Goal: Information Seeking & Learning: Check status

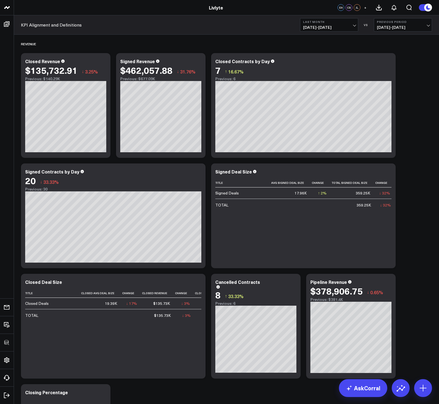
click at [321, 24] on button "Last Month 08/01/25 - 08/31/25" at bounding box center [329, 24] width 58 height 13
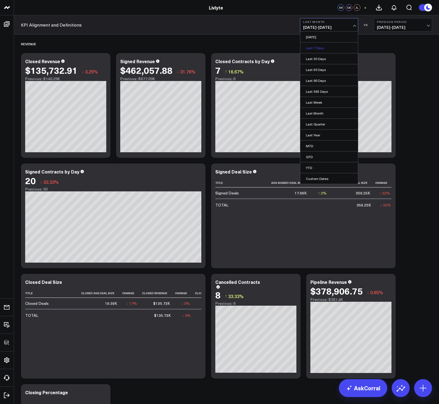
click at [316, 49] on link "Last 7 Days" at bounding box center [329, 48] width 58 height 11
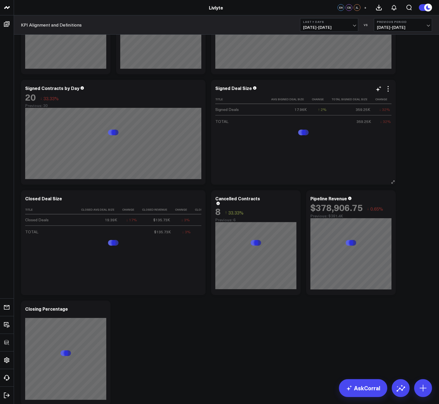
scroll to position [89, 0]
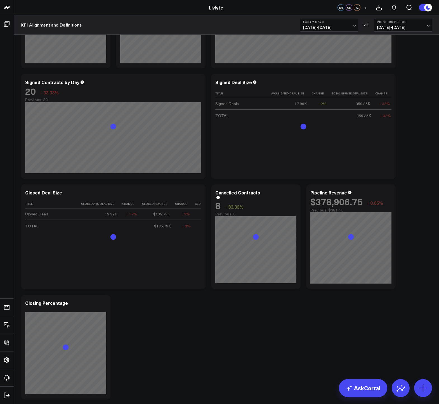
click at [318, 25] on span "09/22/25 - 09/28/25" at bounding box center [329, 27] width 52 height 4
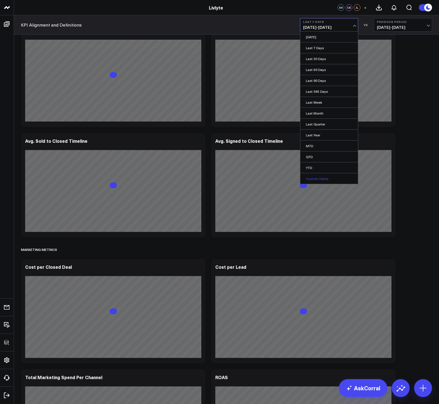
scroll to position [1383, 0]
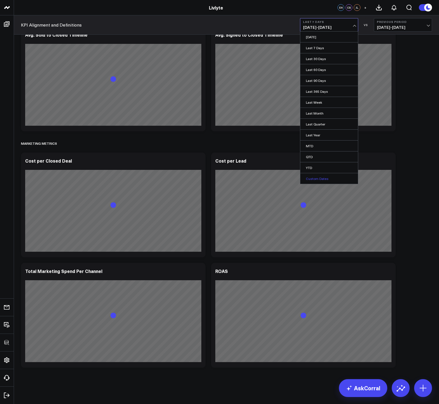
click at [315, 180] on link "Custom Dates" at bounding box center [329, 178] width 58 height 11
select select "8"
select select "2025"
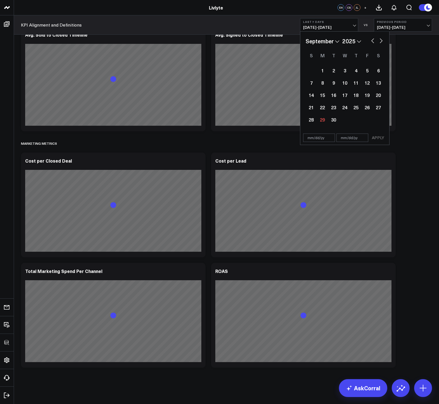
click at [370, 41] on button "button" at bounding box center [373, 40] width 6 height 7
select select "7"
select select "2025"
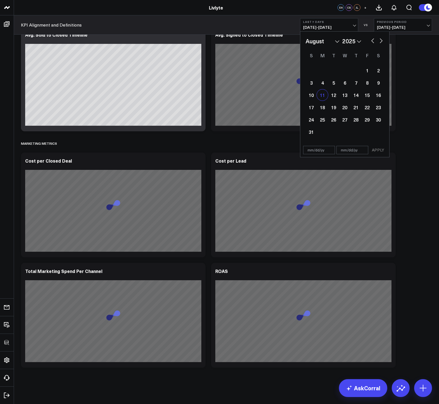
click at [320, 96] on div "11" at bounding box center [322, 94] width 11 height 11
type input "08/11/25"
select select "7"
select select "2025"
click at [379, 94] on div "16" at bounding box center [378, 94] width 11 height 11
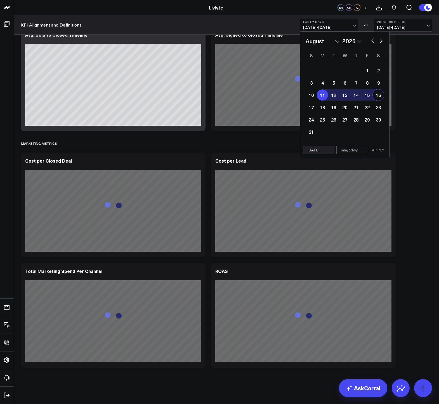
type input "08/16/25"
select select "7"
select select "2025"
click at [381, 149] on button "APPLY" at bounding box center [378, 150] width 17 height 8
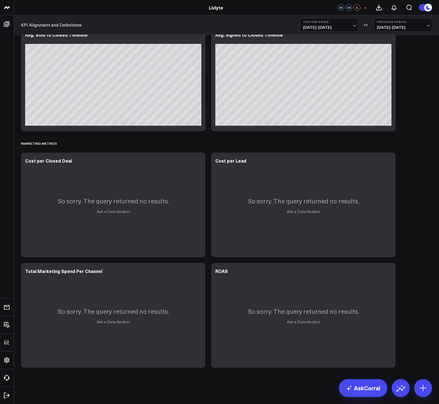
click at [335, 27] on span "08/11/25 - 08/16/25" at bounding box center [329, 27] width 52 height 4
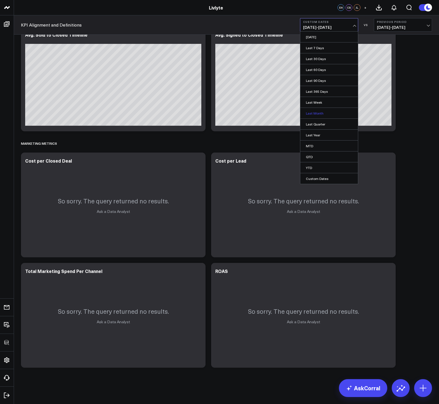
click at [313, 112] on link "Last Month" at bounding box center [329, 113] width 58 height 11
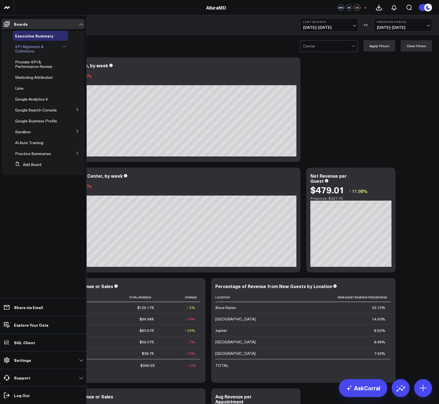
click at [23, 52] on span "KPI Alignment & Definitions" at bounding box center [29, 49] width 29 height 10
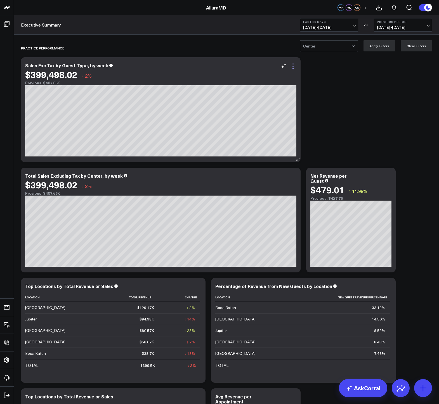
click at [293, 66] on icon at bounding box center [293, 66] width 7 height 7
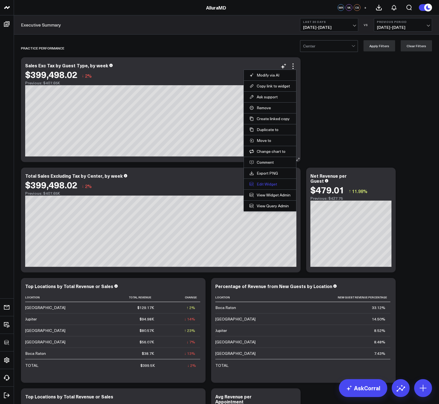
click at [262, 183] on button "Edit Widget" at bounding box center [269, 184] width 41 height 5
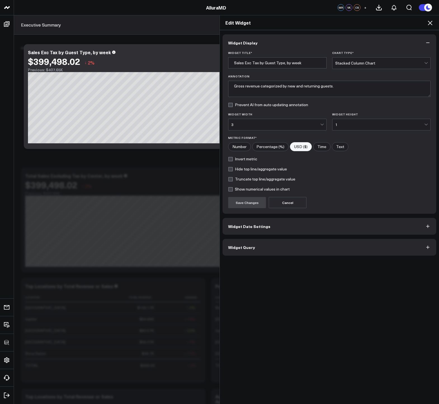
click at [254, 251] on button "Widget Query" at bounding box center [330, 247] width 214 height 17
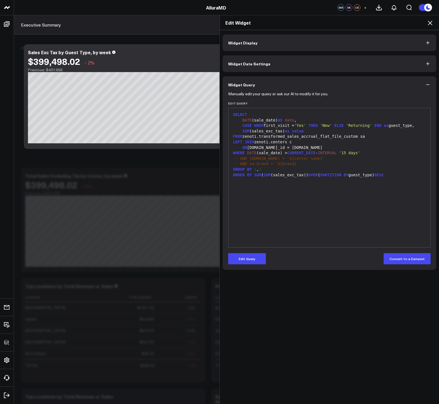
click at [431, 23] on icon at bounding box center [430, 23] width 4 height 4
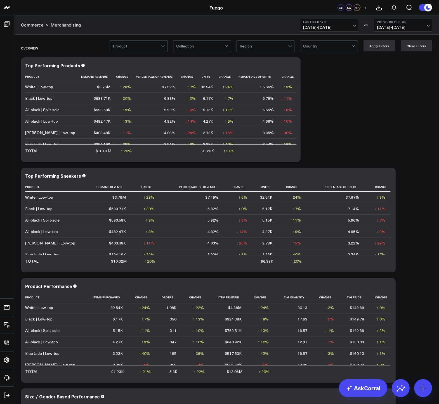
click at [283, 48] on div at bounding box center [264, 46] width 48 height 11
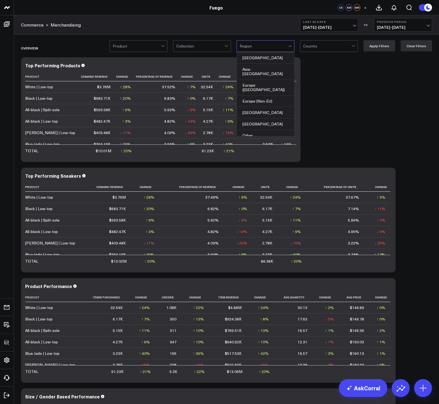
click at [288, 46] on span at bounding box center [288, 46] width 0 height 11
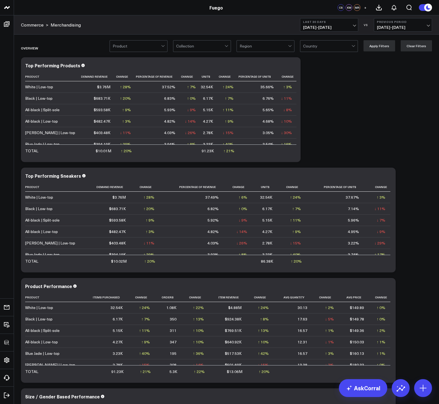
click at [277, 37] on div "Product Collection option , selected. Select is focused ,type to refine list, p…" at bounding box center [226, 46] width 425 height 22
click at [281, 45] on div at bounding box center [264, 46] width 48 height 11
click at [320, 44] on div at bounding box center [327, 46] width 48 height 11
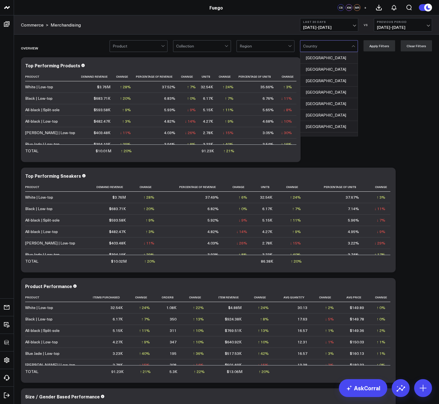
click at [285, 46] on div at bounding box center [264, 46] width 48 height 11
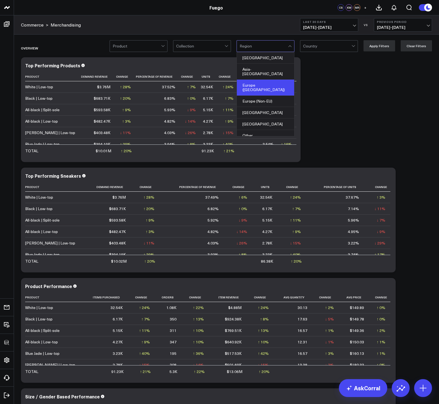
click at [269, 84] on div "Europe (EU)" at bounding box center [265, 88] width 57 height 16
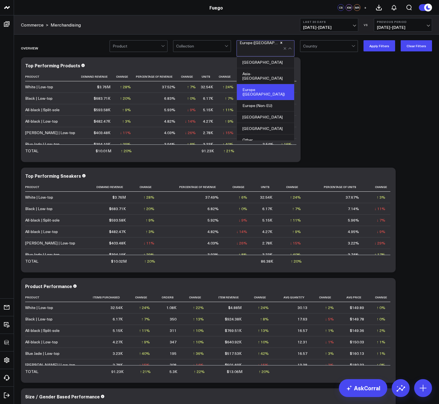
click at [330, 50] on div at bounding box center [327, 46] width 48 height 11
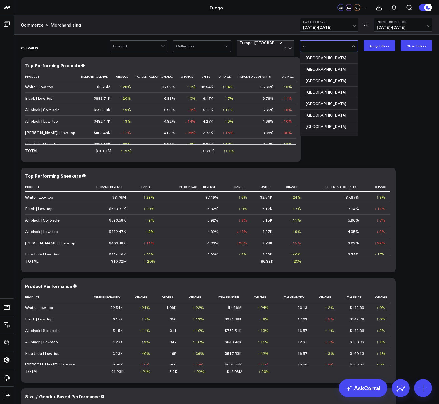
type input "unit"
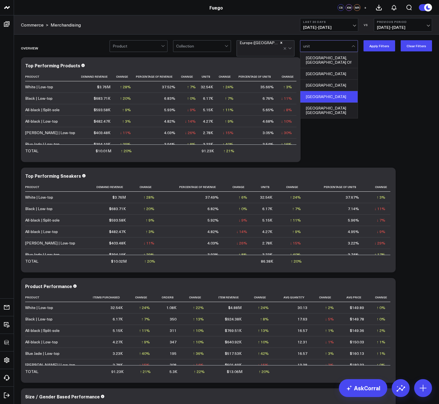
click at [325, 94] on div "United States" at bounding box center [328, 96] width 57 height 11
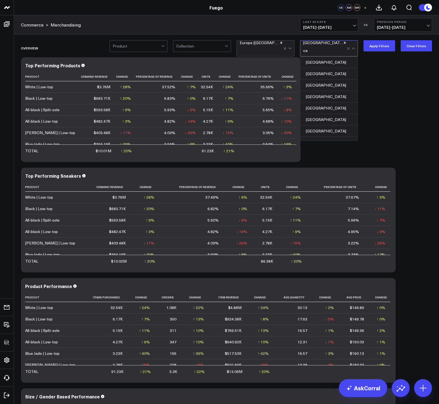
type input "can"
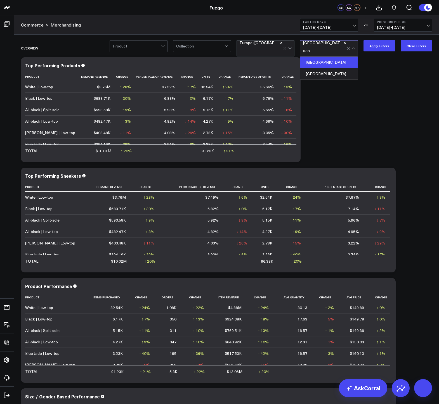
click at [331, 60] on div "Canada" at bounding box center [328, 62] width 57 height 11
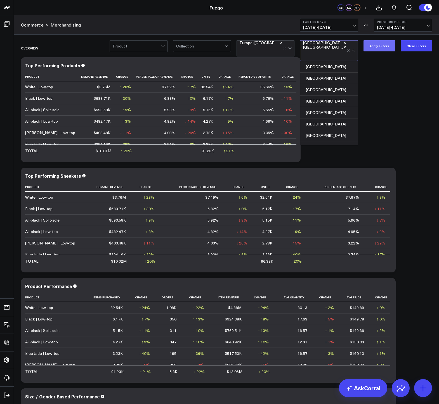
click at [378, 47] on button "Apply Filters" at bounding box center [380, 45] width 32 height 11
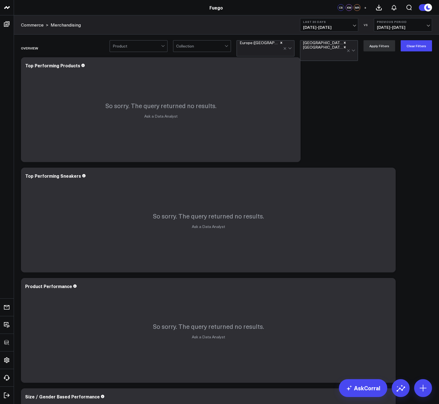
click at [276, 46] on div at bounding box center [262, 50] width 44 height 11
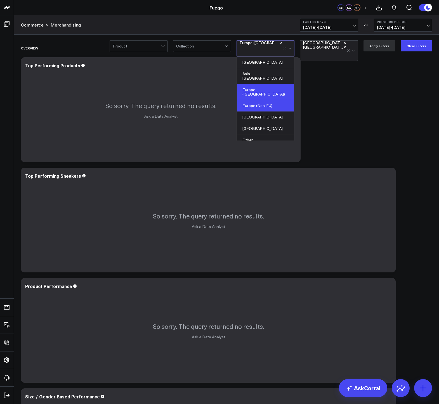
click at [262, 100] on div "Europe (Non-EU)" at bounding box center [265, 105] width 57 height 11
click at [384, 49] on button "Apply Filters" at bounding box center [380, 45] width 32 height 11
